Goal: Information Seeking & Learning: Learn about a topic

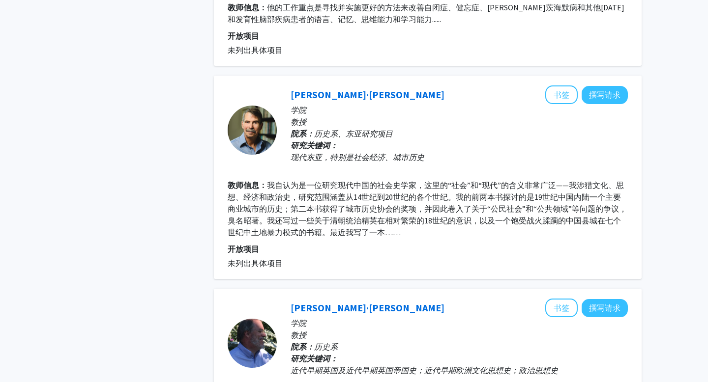
scroll to position [1984, 0]
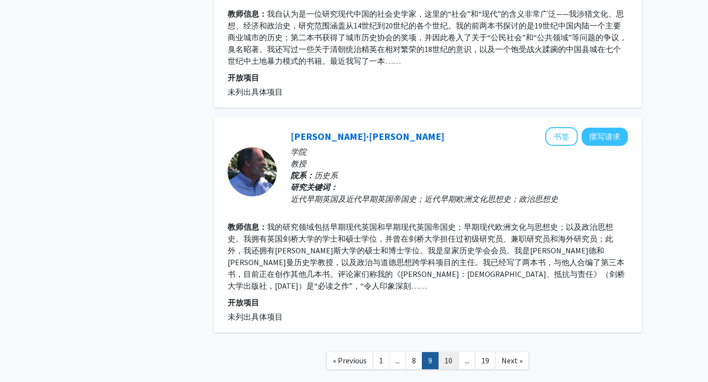
click at [446, 352] on link "10" at bounding box center [448, 360] width 21 height 17
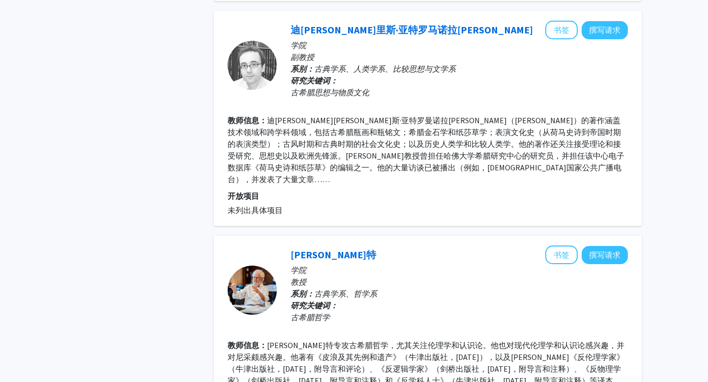
scroll to position [1925, 0]
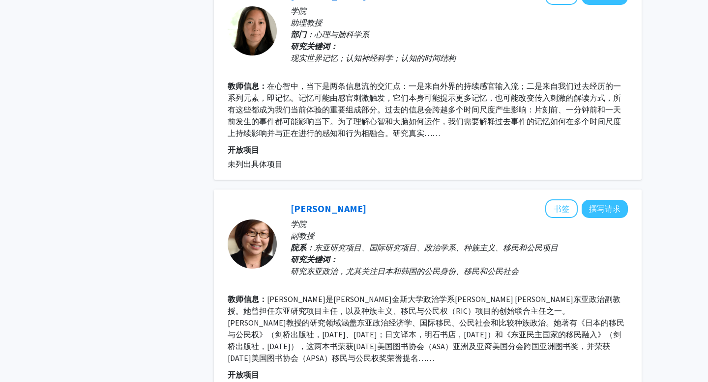
scroll to position [1937, 0]
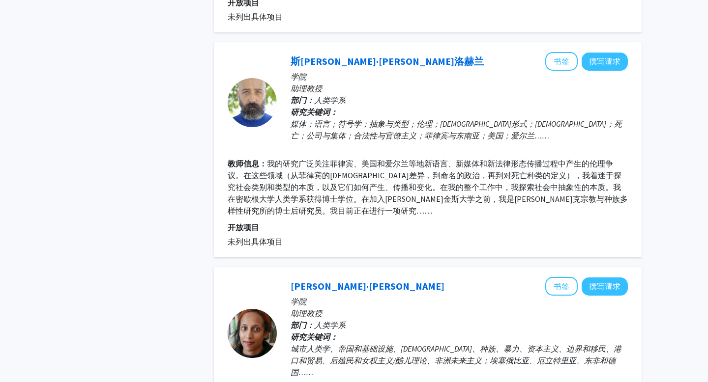
scroll to position [1828, 0]
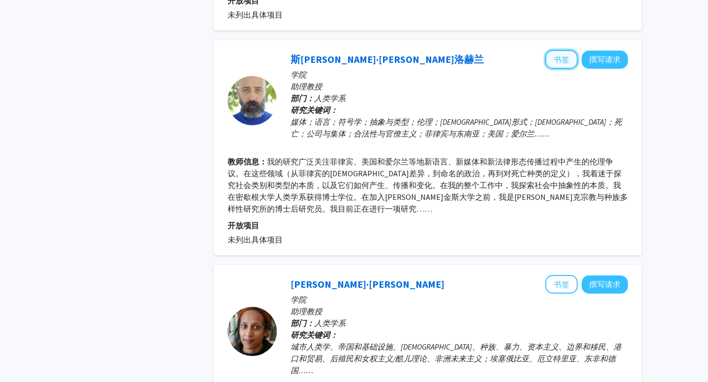
click at [559, 55] on font "书签" at bounding box center [561, 60] width 16 height 10
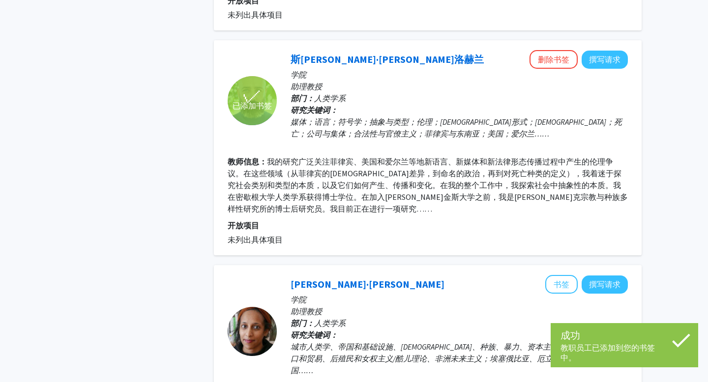
scroll to position [1988, 0]
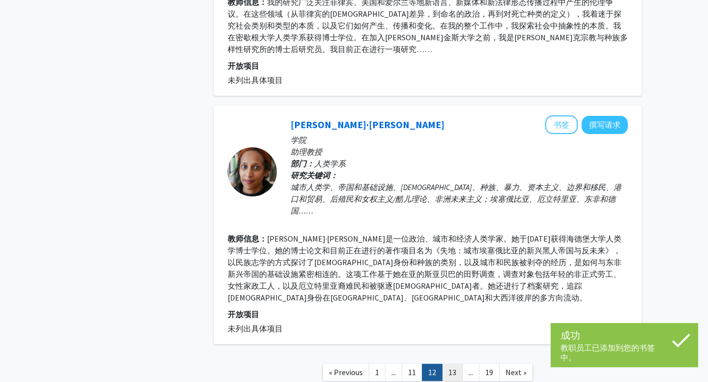
click at [456, 364] on link "13" at bounding box center [452, 372] width 21 height 17
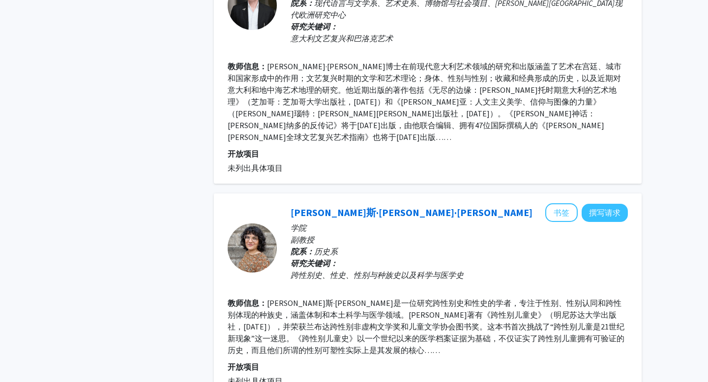
scroll to position [1839, 0]
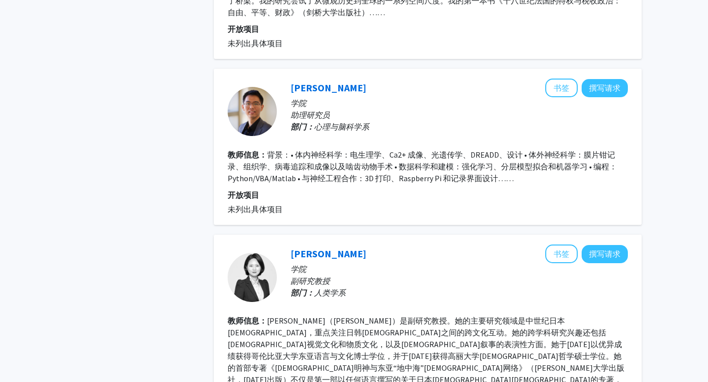
scroll to position [1669, 0]
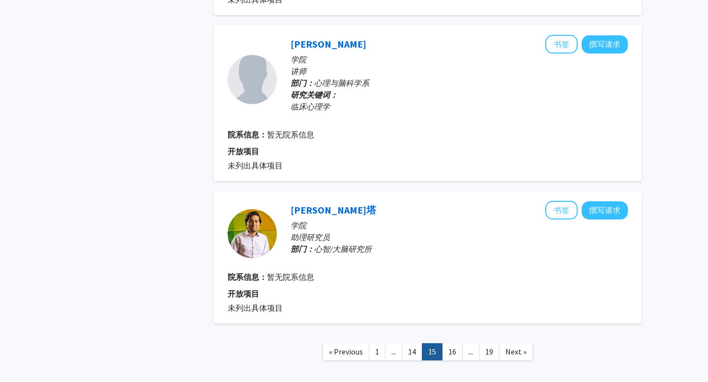
scroll to position [1429, 0]
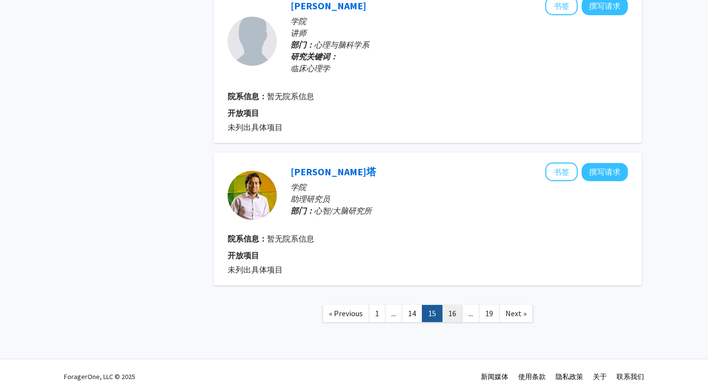
click at [452, 305] on link "16" at bounding box center [452, 313] width 21 height 17
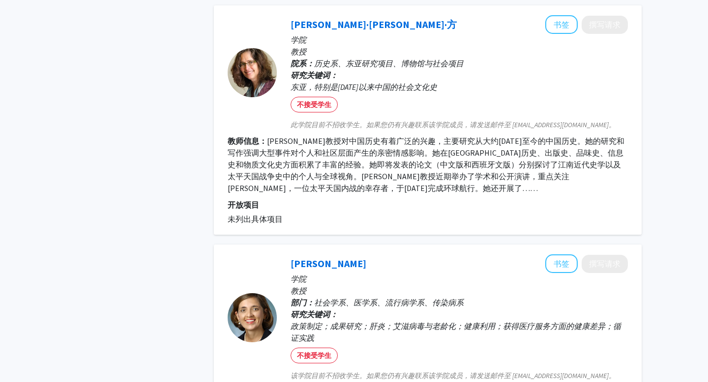
scroll to position [1930, 0]
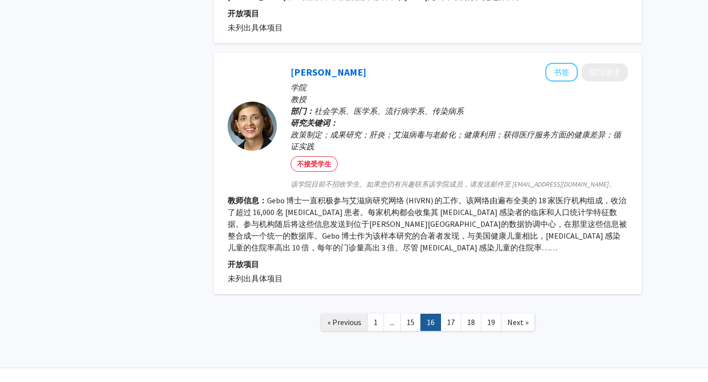
click at [342, 317] on span "« Previous" at bounding box center [344, 322] width 34 height 10
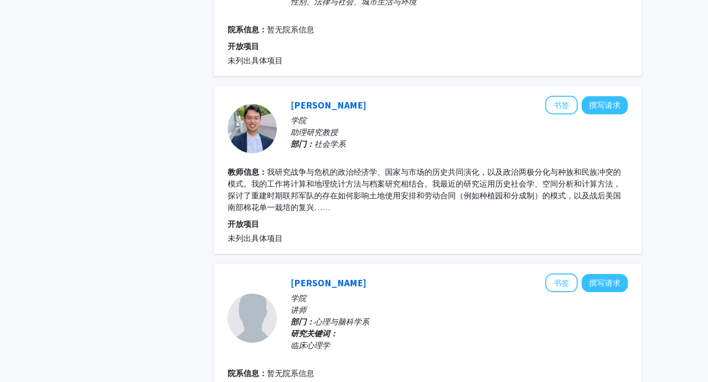
scroll to position [1429, 0]
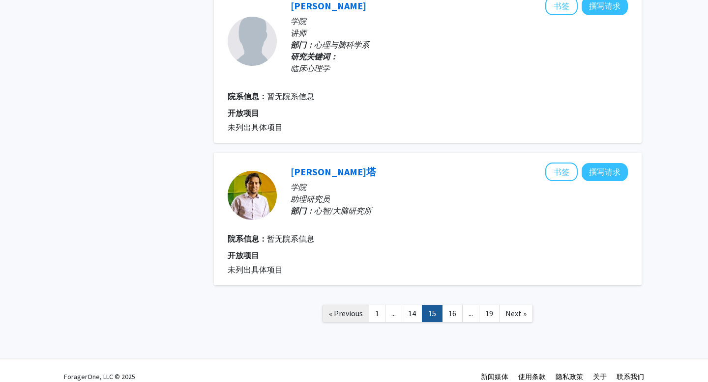
click at [352, 307] on link "« Previous" at bounding box center [345, 313] width 47 height 17
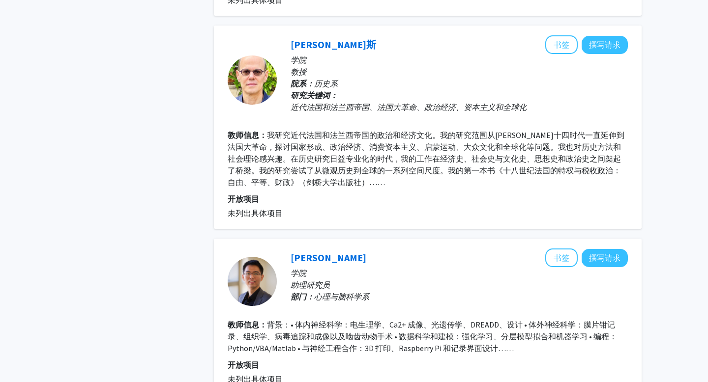
scroll to position [1701, 0]
